Goal: Navigation & Orientation: Find specific page/section

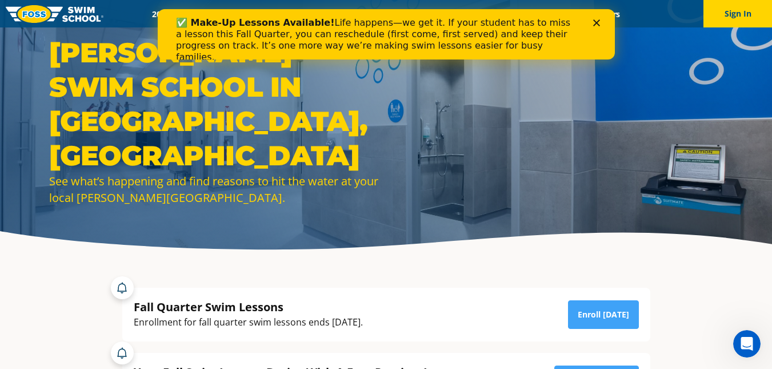
click at [35, 21] on img at bounding box center [55, 14] width 98 height 18
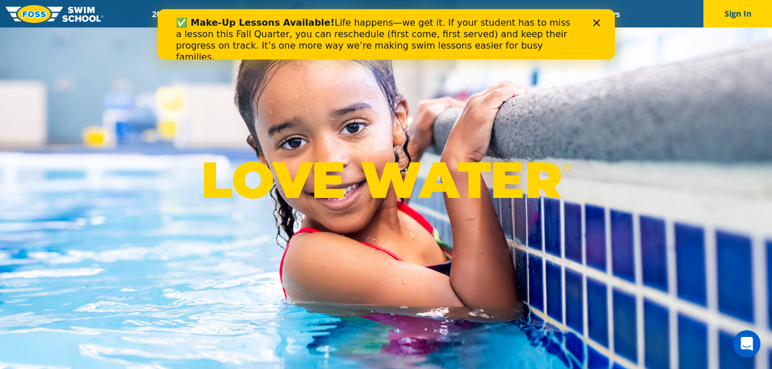
click at [599, 24] on icon "Close" at bounding box center [596, 22] width 7 height 7
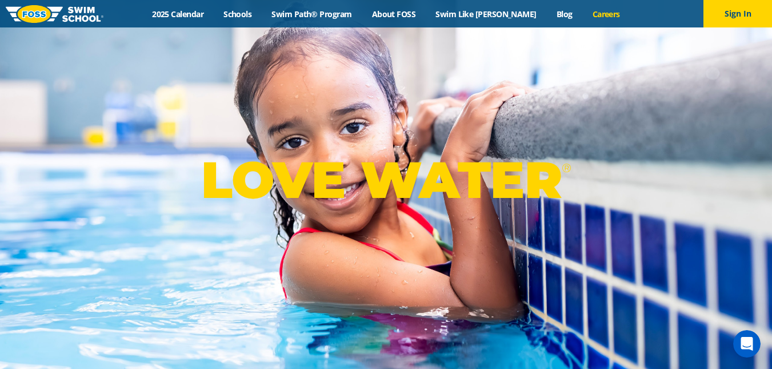
click at [587, 10] on link "Careers" at bounding box center [606, 14] width 47 height 11
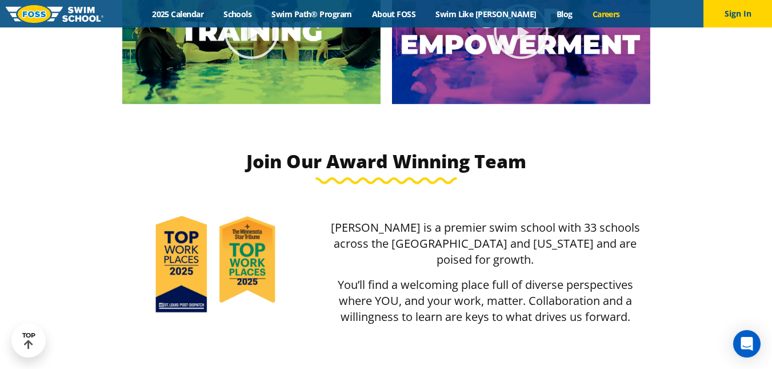
scroll to position [1782, 0]
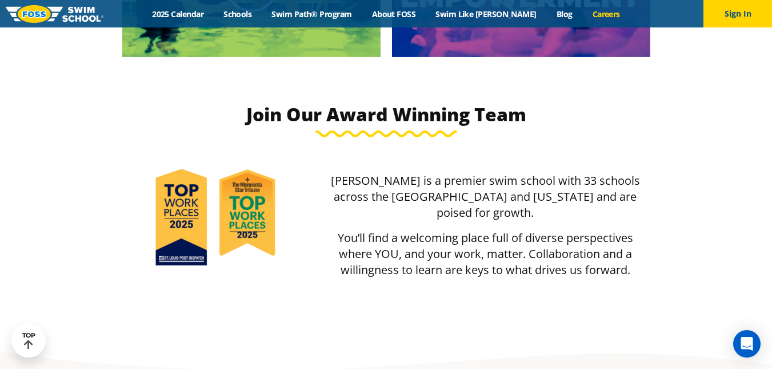
click at [764, 206] on section "Life at FOSS Join Our Award Winning Team FOSS is a premier swim school with 33 …" at bounding box center [386, 27] width 772 height 704
